Goal: Check status: Check status

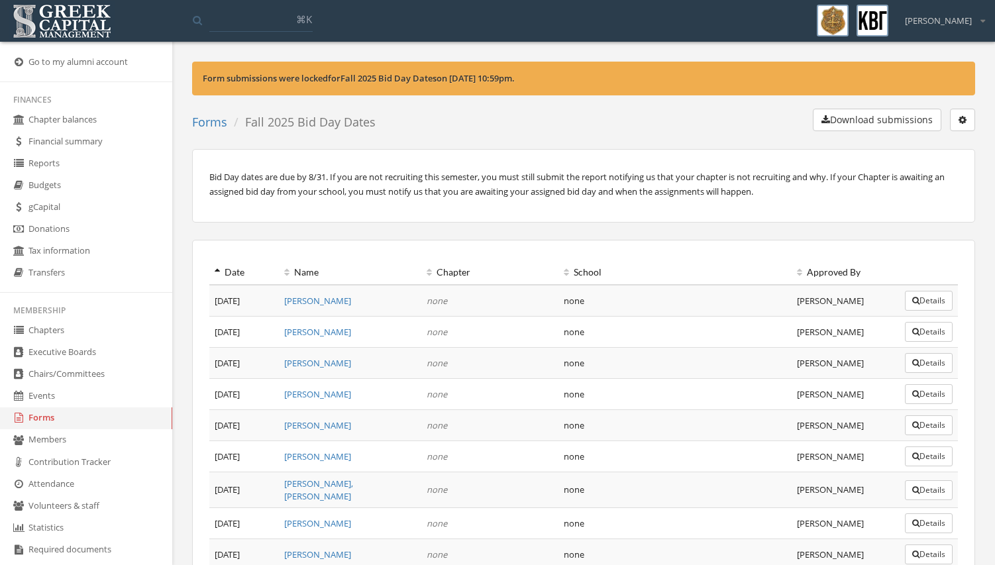
click at [98, 421] on link "Forms" at bounding box center [86, 418] width 172 height 22
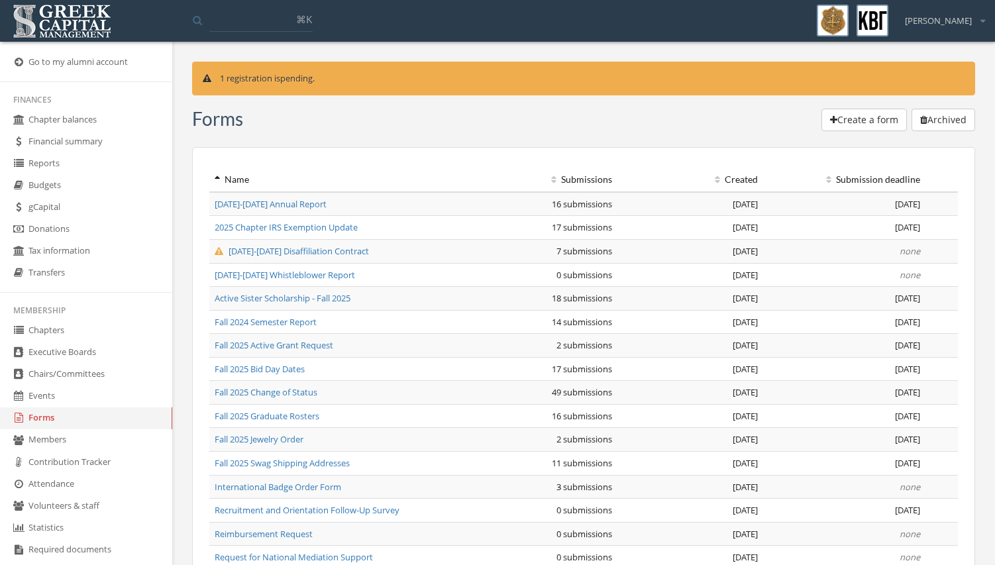
click at [283, 438] on span "Fall 2025 Jewelry Order" at bounding box center [259, 439] width 89 height 12
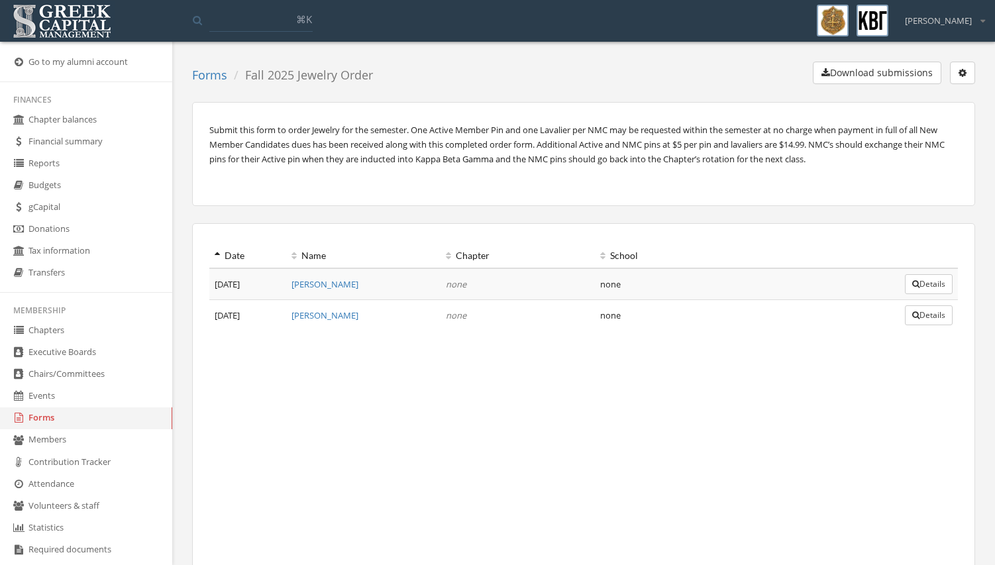
click at [930, 280] on button "Details" at bounding box center [929, 284] width 48 height 20
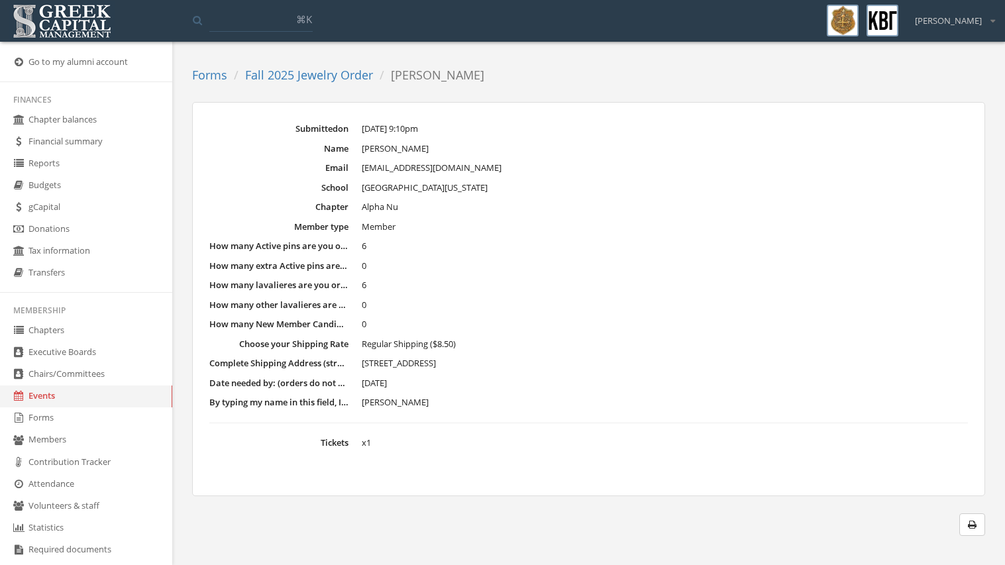
click at [75, 332] on link "Chapters" at bounding box center [86, 331] width 172 height 22
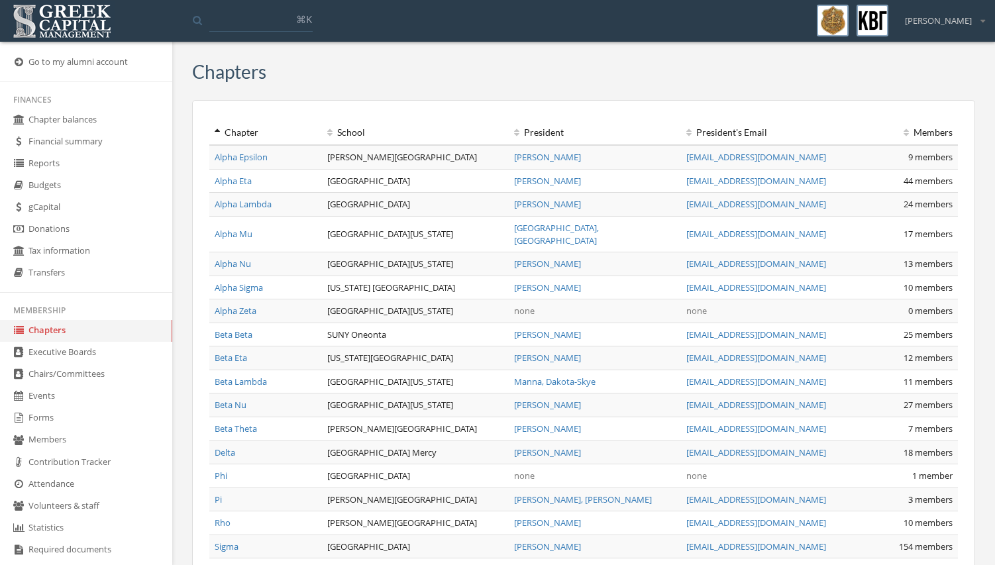
click at [224, 399] on link "Beta Nu" at bounding box center [231, 405] width 32 height 12
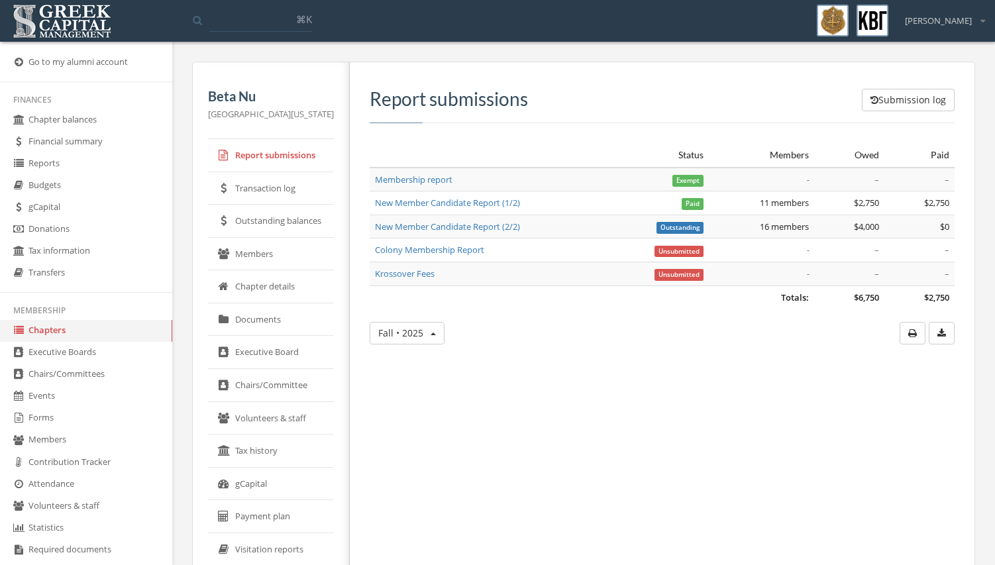
click at [298, 207] on link "Outstanding balances" at bounding box center [271, 221] width 126 height 33
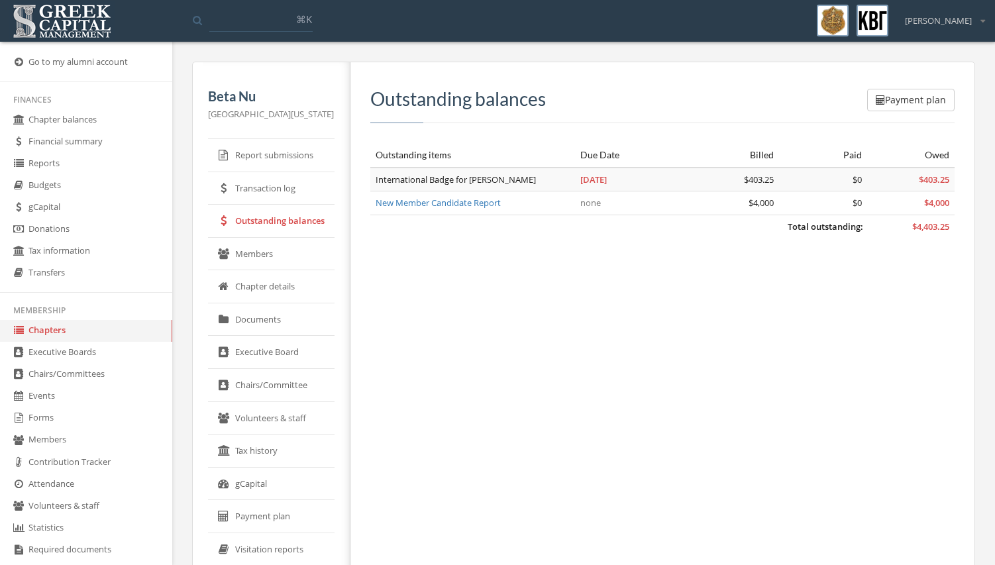
click at [299, 199] on link "Transaction log" at bounding box center [271, 188] width 126 height 33
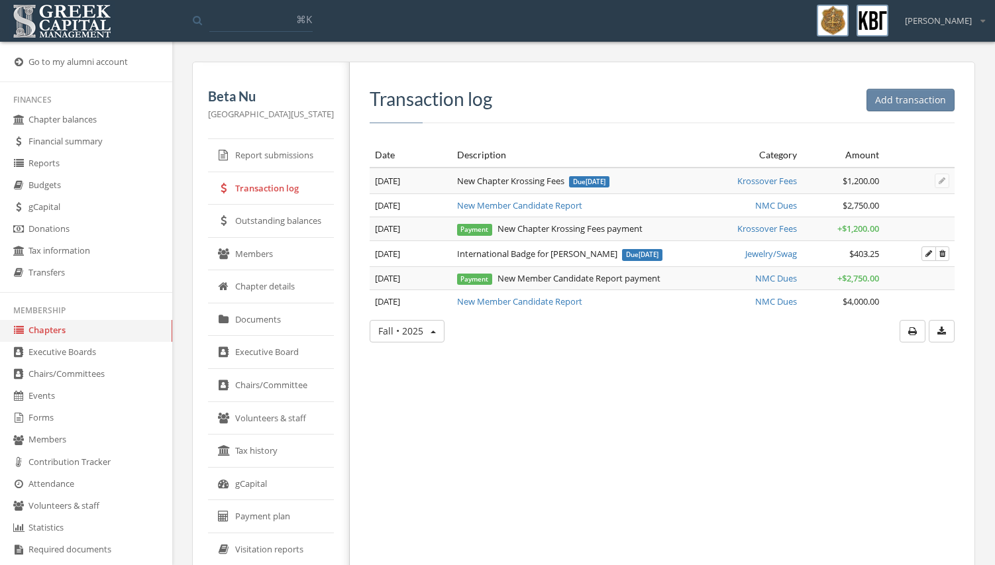
click at [295, 230] on link "Outstanding balances" at bounding box center [271, 221] width 126 height 33
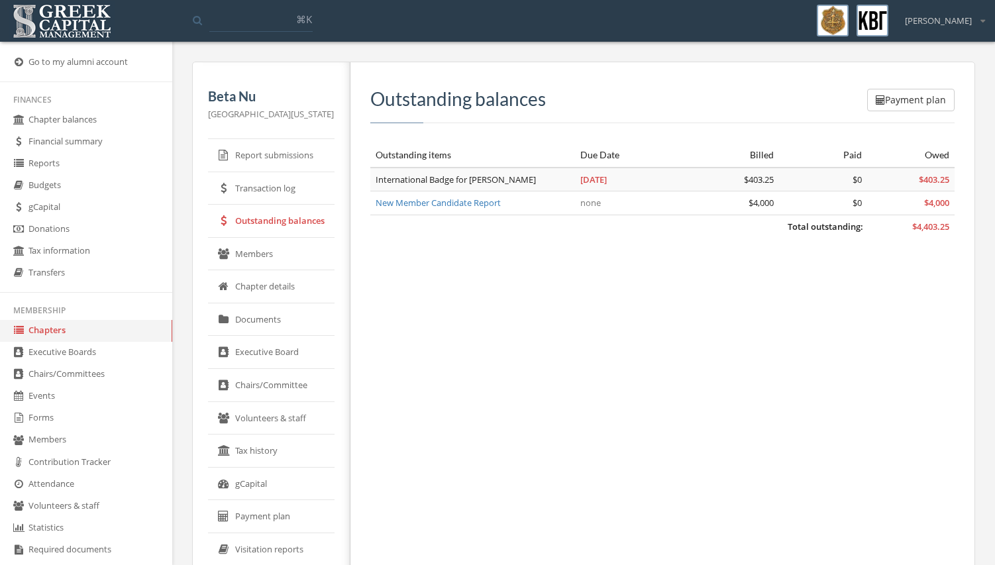
click at [295, 197] on link "Transaction log" at bounding box center [271, 188] width 126 height 33
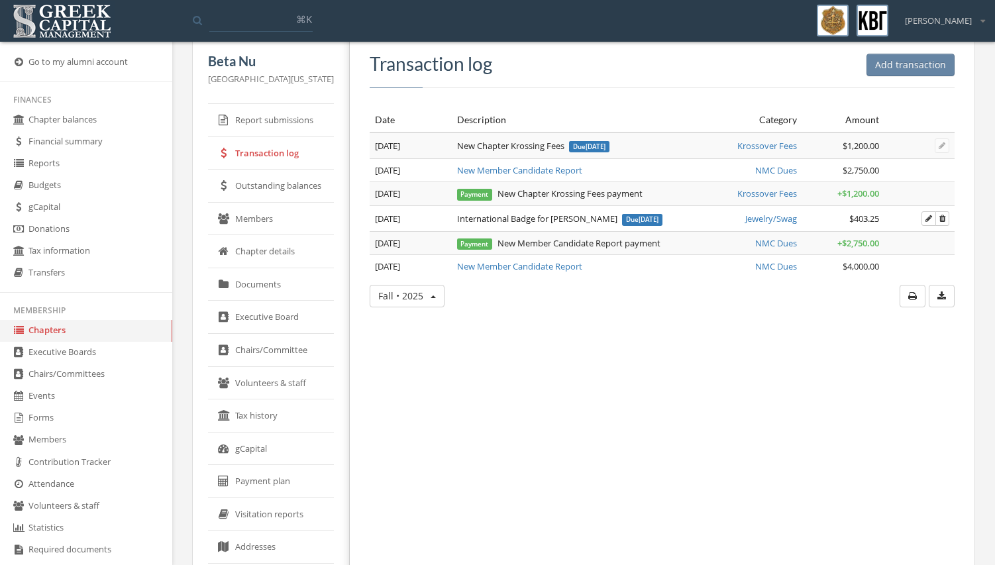
scroll to position [66, 0]
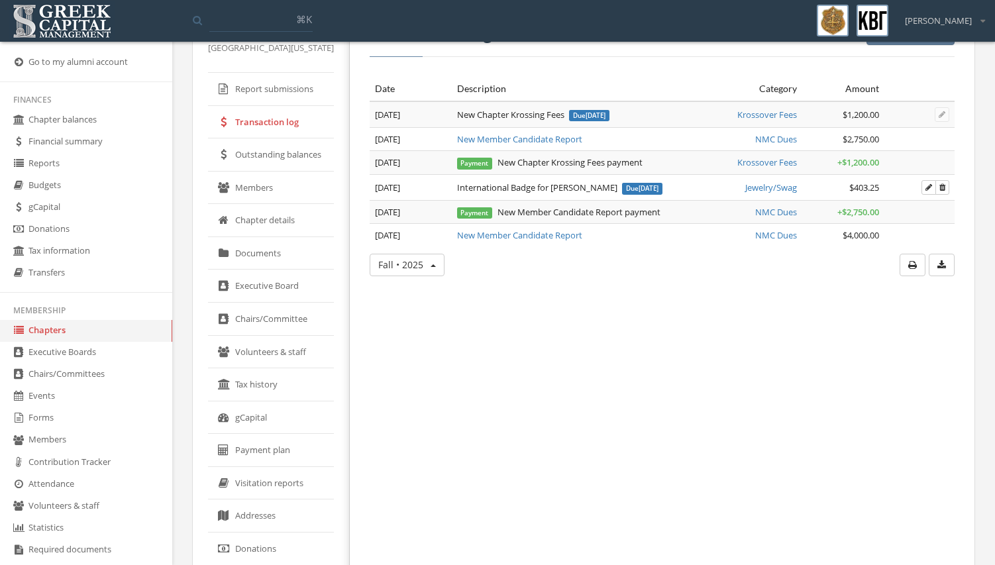
click at [277, 394] on link "Tax history" at bounding box center [271, 384] width 126 height 33
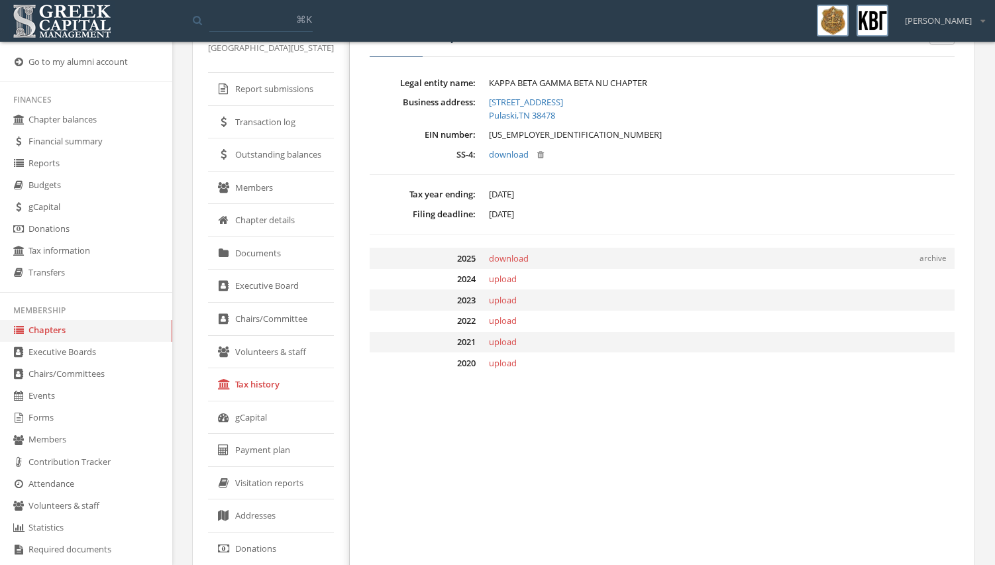
click at [276, 416] on link "gCapital" at bounding box center [271, 417] width 126 height 33
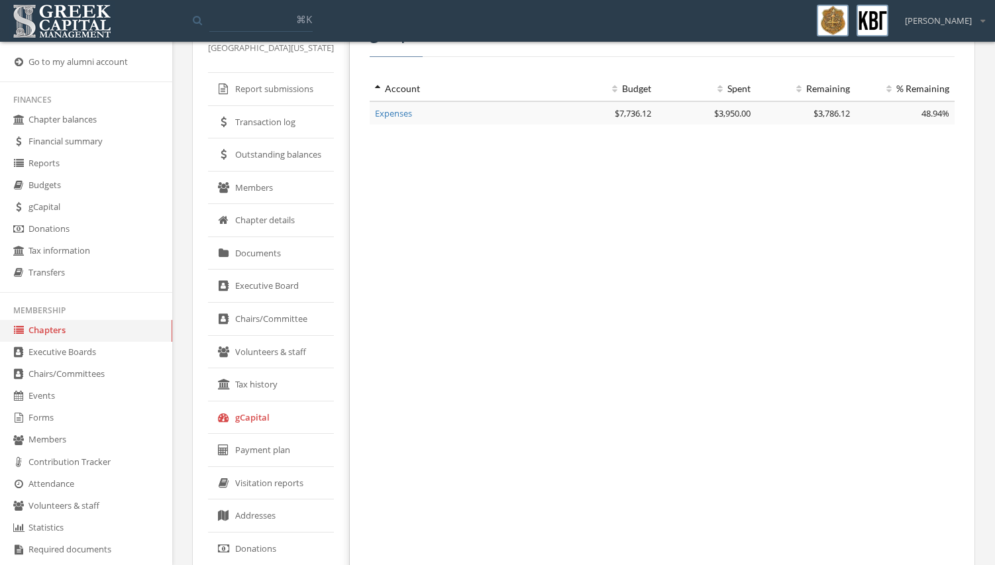
click at [412, 107] on link "Expenses" at bounding box center [393, 113] width 37 height 12
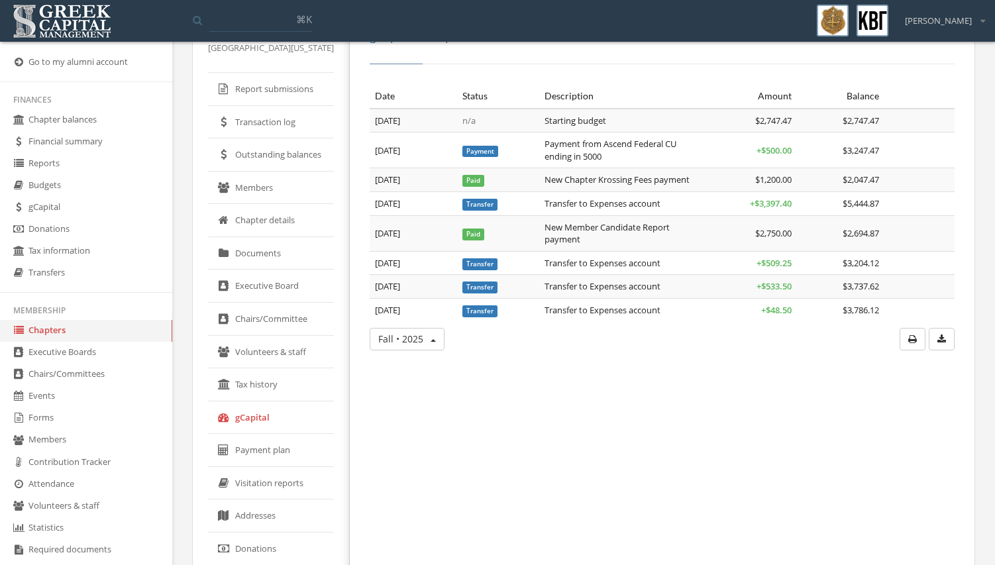
click at [297, 464] on link "Payment plan" at bounding box center [271, 450] width 126 height 33
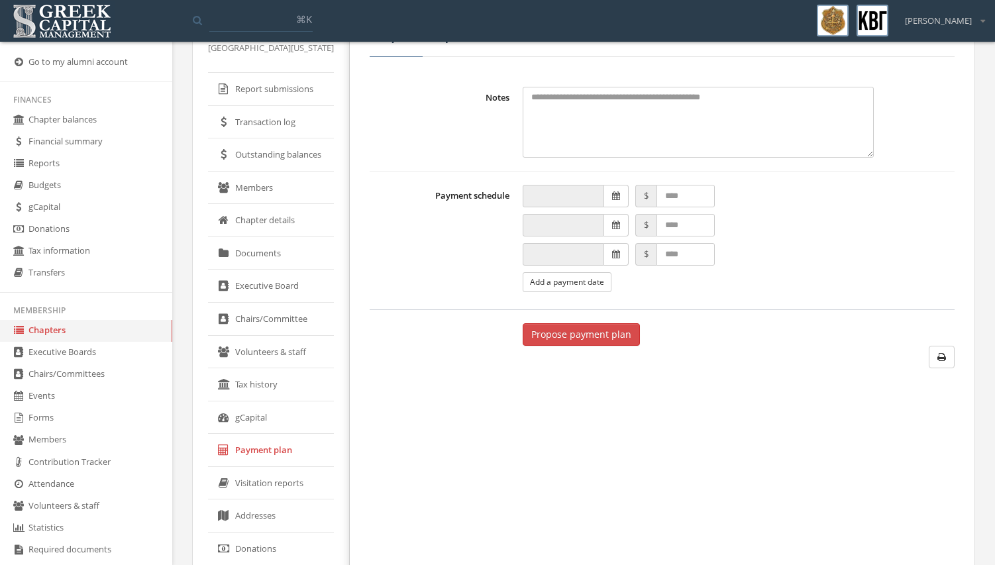
click at [296, 477] on link "Visitation reports" at bounding box center [271, 483] width 126 height 33
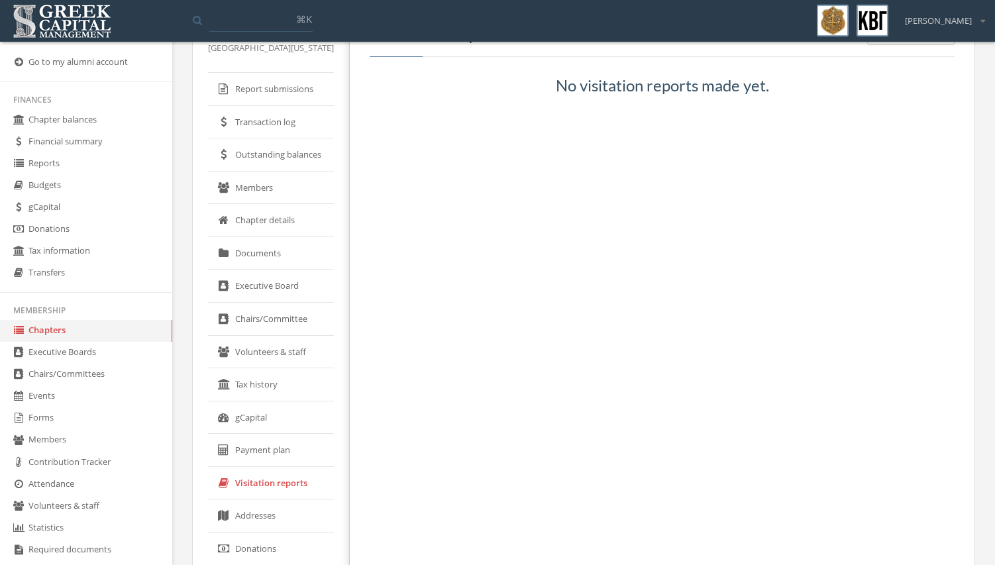
click at [285, 516] on link "Addresses" at bounding box center [271, 515] width 126 height 33
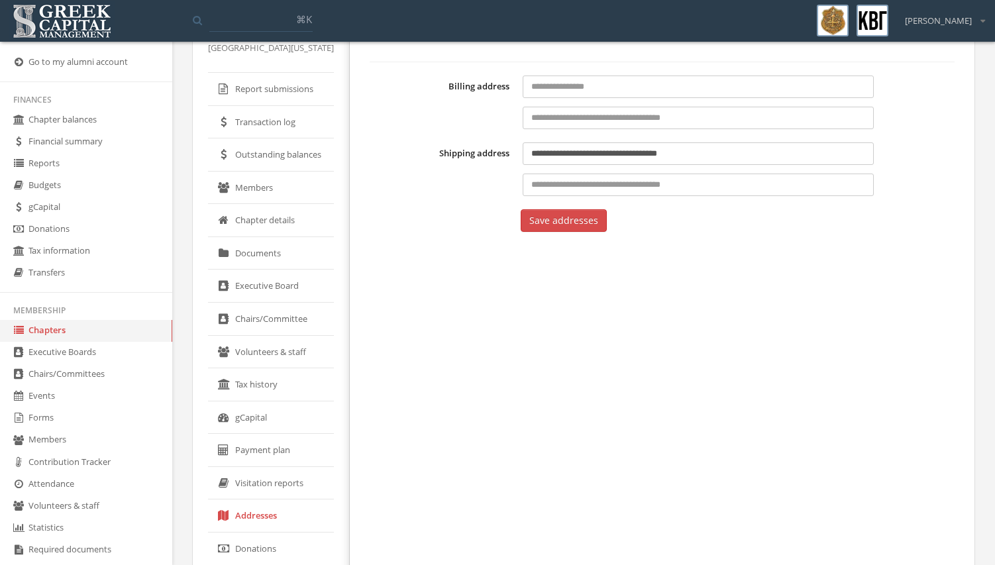
click at [82, 335] on link "Chapters" at bounding box center [86, 331] width 172 height 22
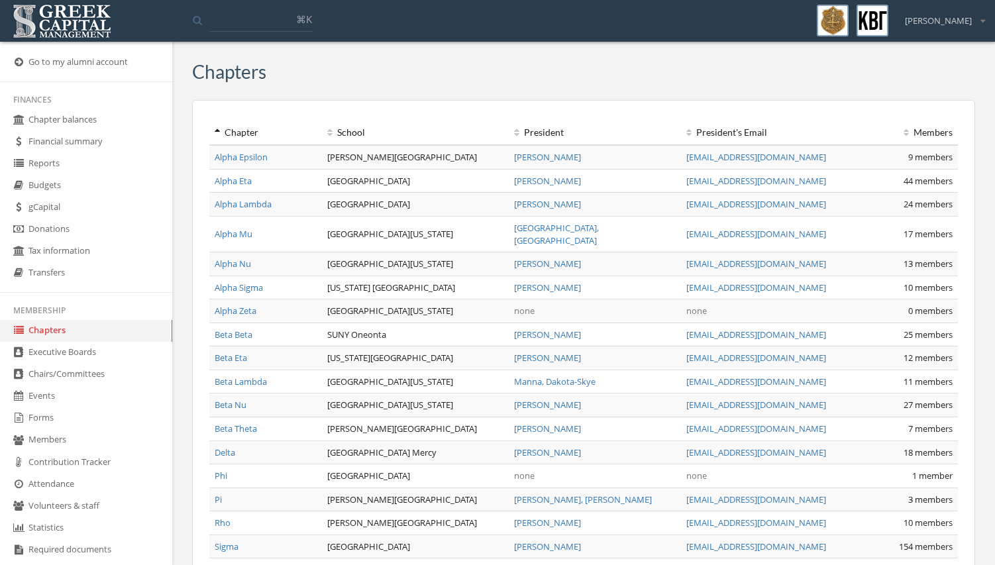
click at [238, 228] on link "Alpha Mu" at bounding box center [234, 234] width 38 height 12
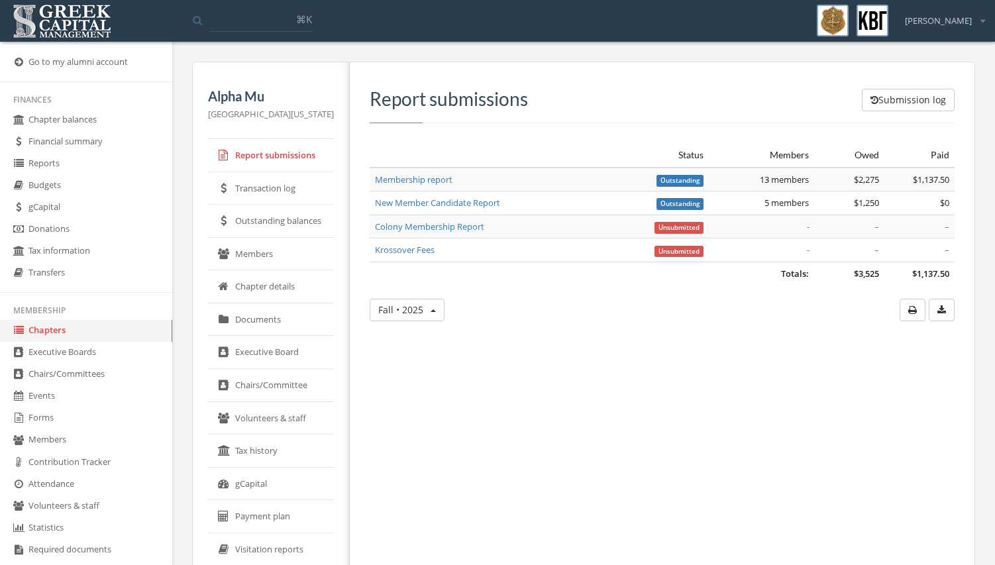
click at [301, 195] on link "Transaction log" at bounding box center [271, 188] width 126 height 33
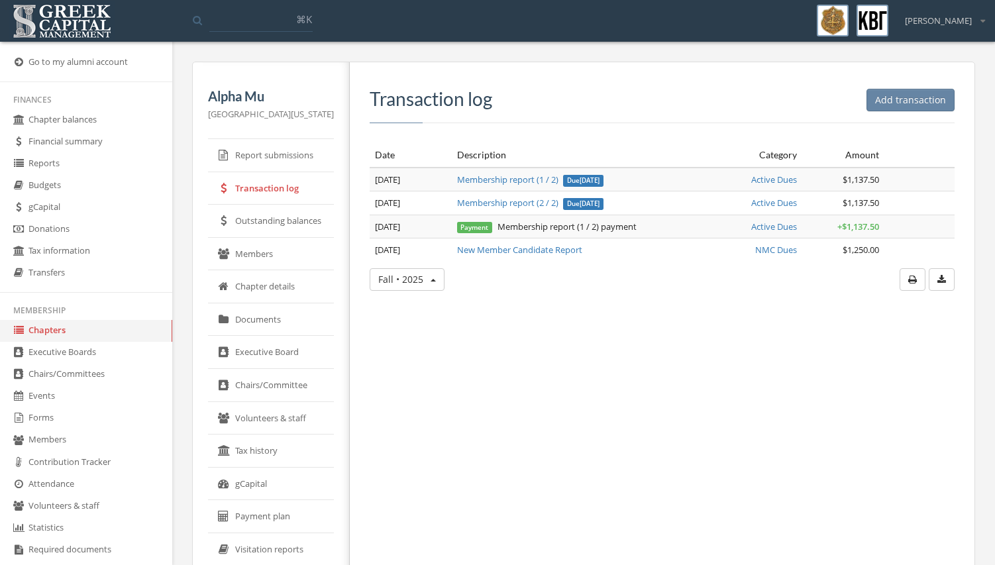
click at [305, 479] on link "gCapital" at bounding box center [271, 484] width 126 height 33
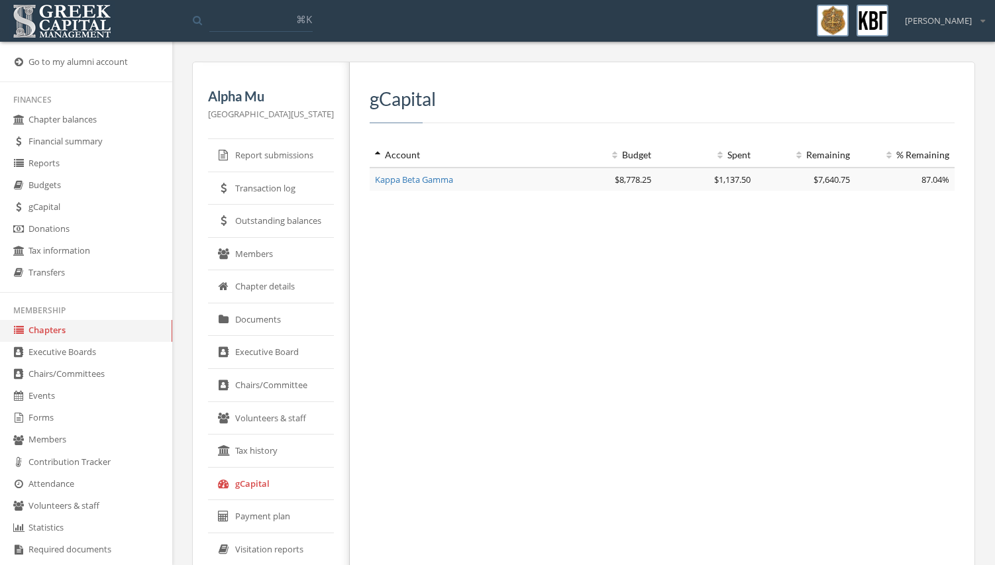
click at [426, 176] on link "Kappa Beta Gamma" at bounding box center [414, 179] width 78 height 12
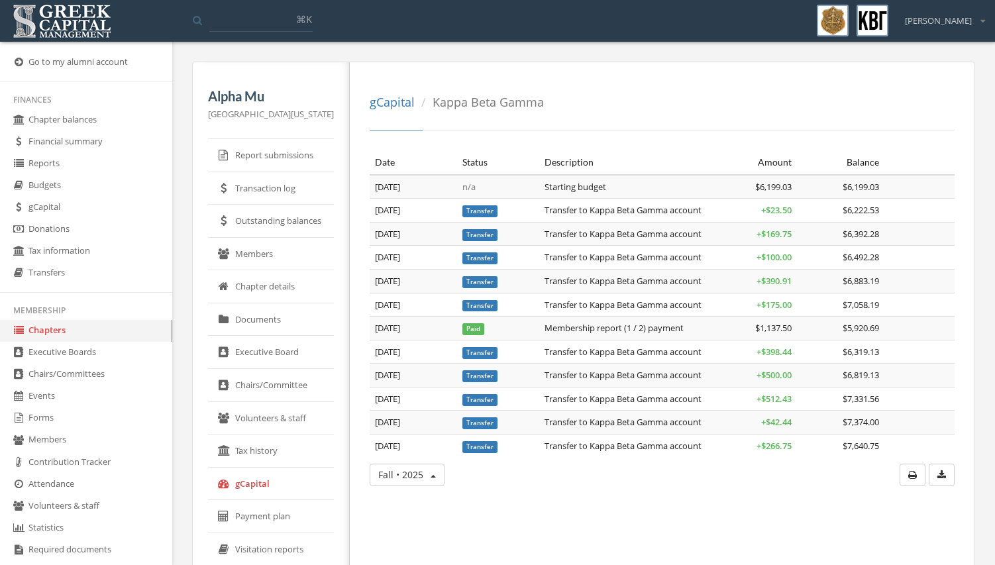
click at [82, 410] on link "Forms" at bounding box center [86, 418] width 172 height 22
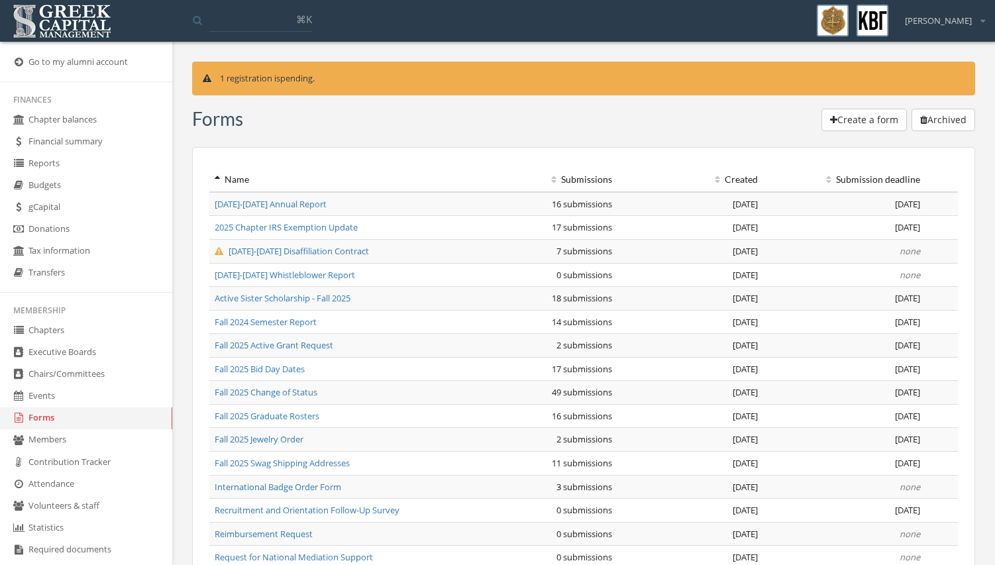
click at [263, 438] on span "Fall 2025 Jewelry Order" at bounding box center [259, 439] width 89 height 12
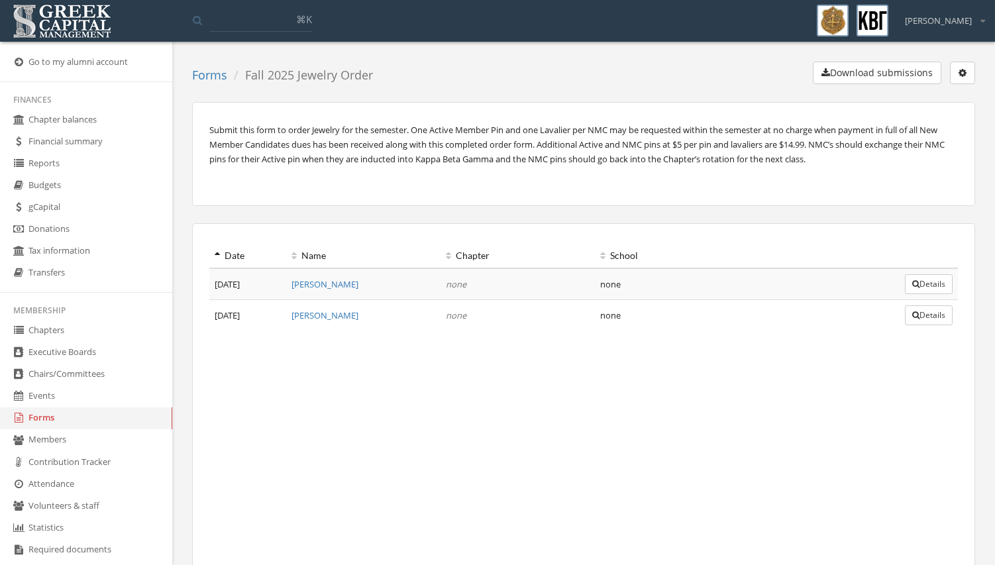
click at [918, 289] on button "Details" at bounding box center [929, 284] width 48 height 20
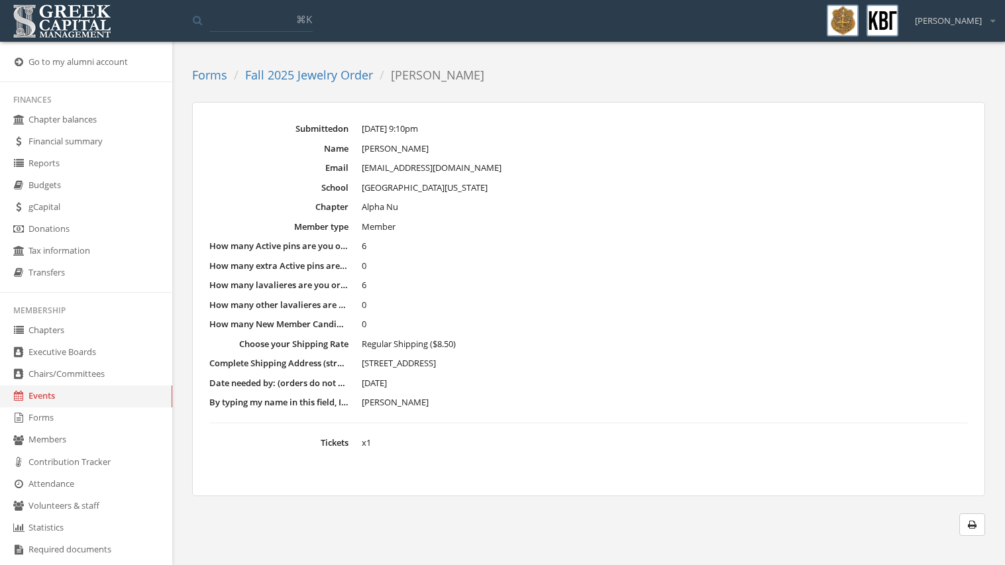
click at [329, 81] on link "Fall 2025 Jewelry Order" at bounding box center [309, 75] width 128 height 16
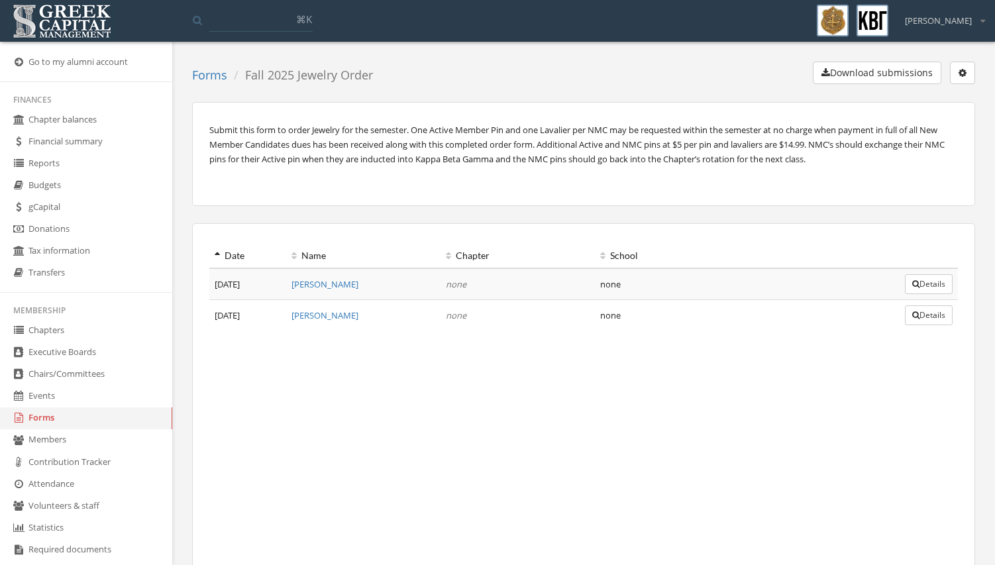
click at [905, 318] on button "Details" at bounding box center [929, 315] width 48 height 20
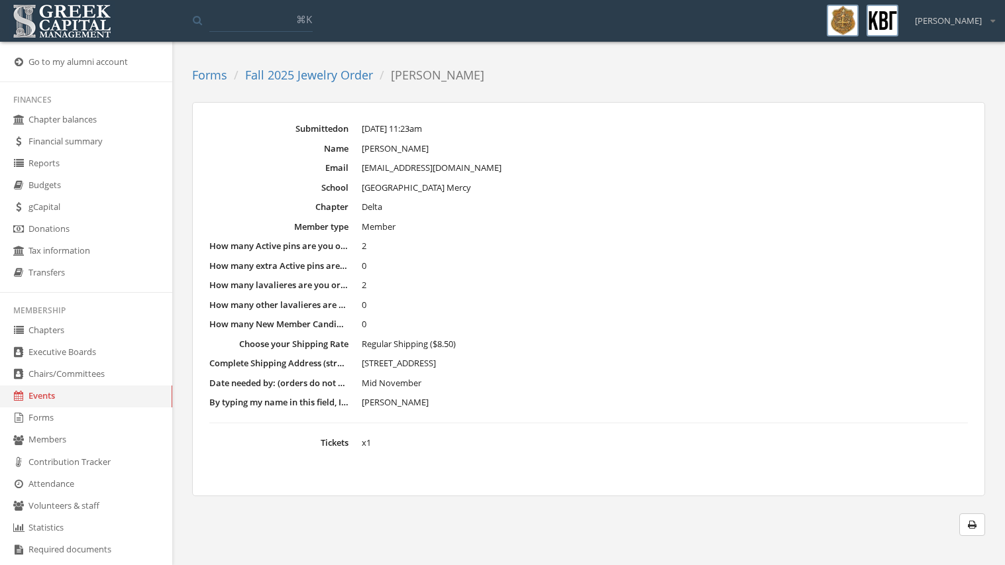
click at [353, 73] on link "Fall 2025 Jewelry Order" at bounding box center [309, 75] width 128 height 16
